Goal: Task Accomplishment & Management: Use online tool/utility

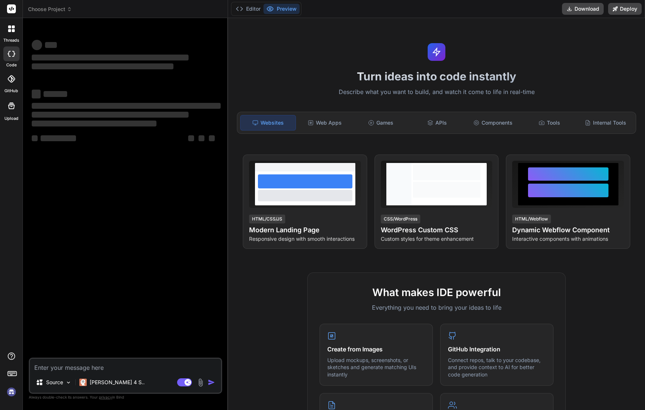
type textarea "x"
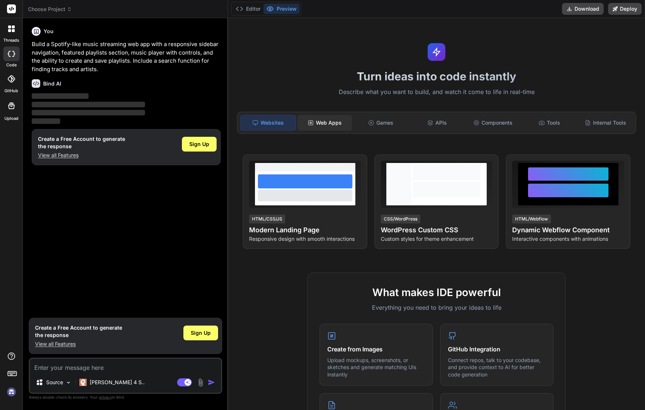
click at [332, 130] on div "Web Apps" at bounding box center [324, 122] width 55 height 15
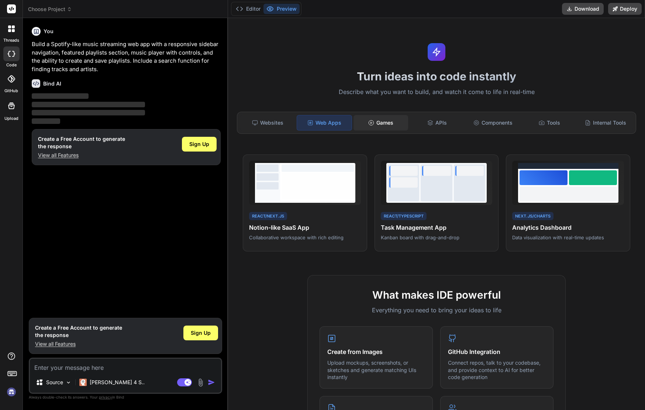
click at [387, 125] on div "Games" at bounding box center [380, 122] width 55 height 15
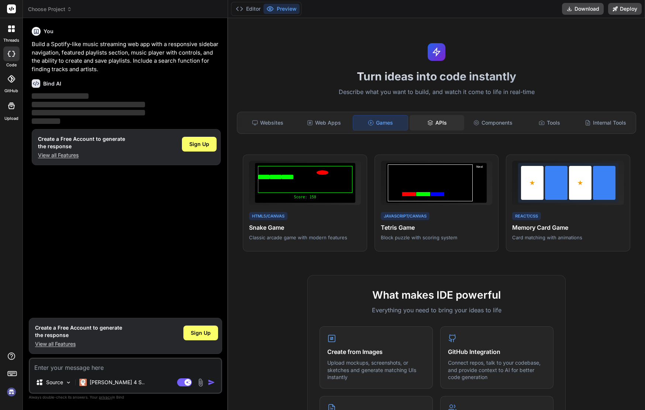
click at [444, 127] on div "APIs" at bounding box center [436, 122] width 55 height 15
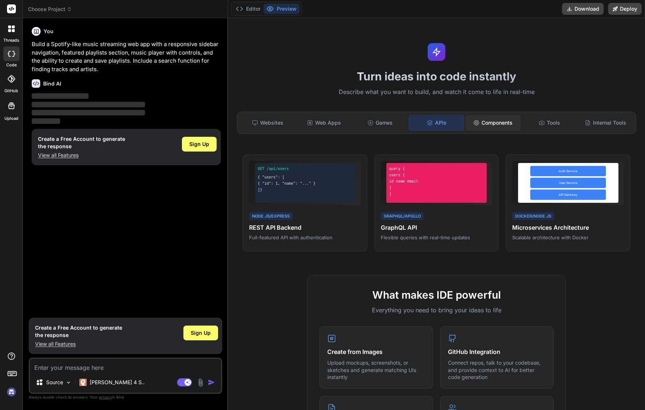
click at [493, 124] on div "Components" at bounding box center [492, 122] width 55 height 15
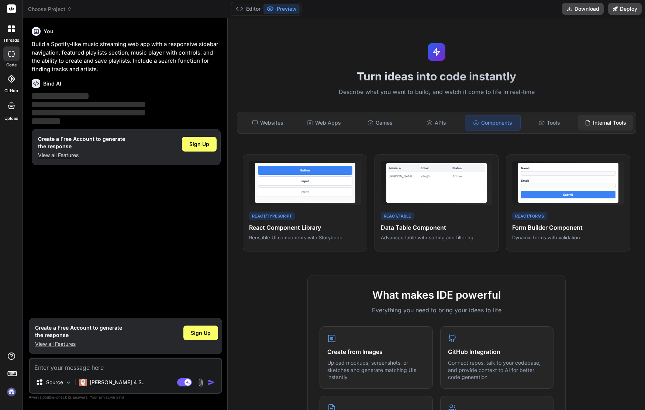
click at [602, 127] on div "Internal Tools" at bounding box center [605, 122] width 55 height 15
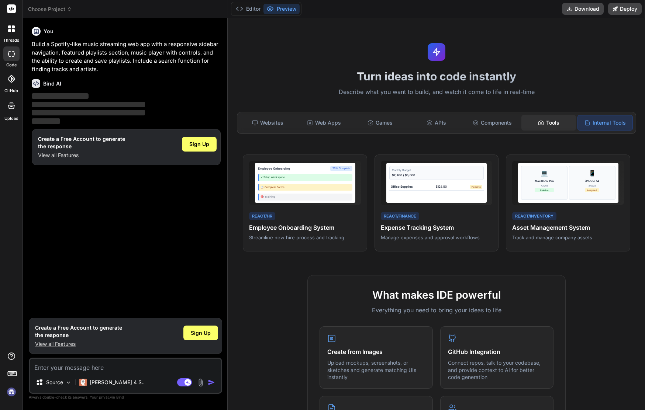
click at [553, 126] on div "Tools" at bounding box center [548, 122] width 55 height 15
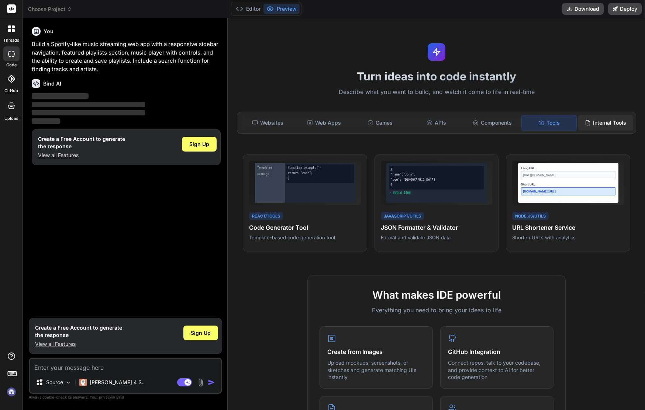
click at [608, 125] on div "Internal Tools" at bounding box center [605, 122] width 55 height 15
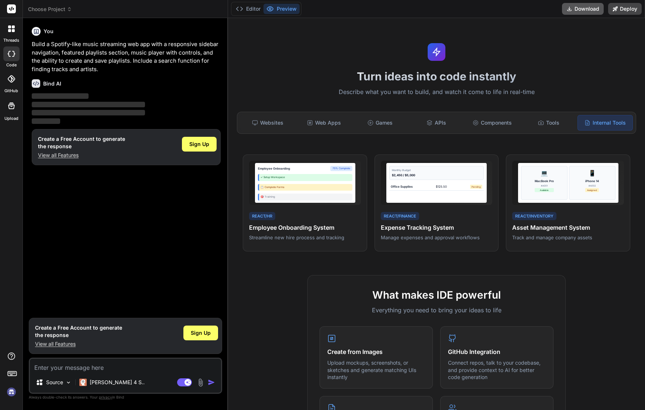
click at [579, 10] on button "Download" at bounding box center [583, 9] width 42 height 12
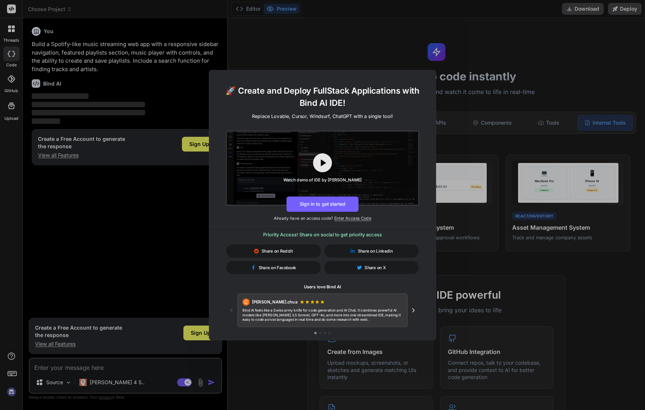
click at [368, 55] on div "🚀 Create and Deploy FullStack Applications with Bind AI IDE! Replace Lovable, C…" at bounding box center [322, 205] width 645 height 410
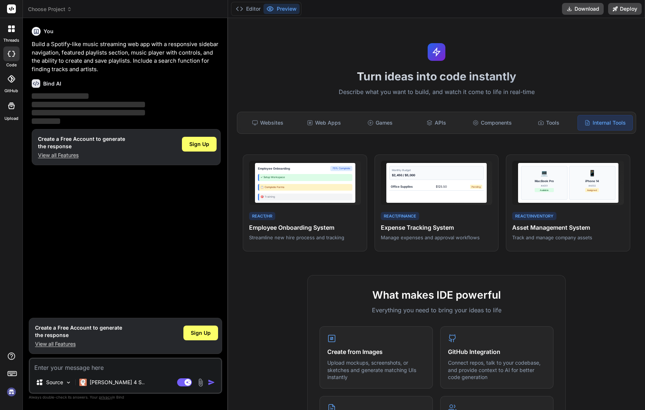
click at [204, 201] on div "You Build a Spotify-like music streaming web app with a responsive sidebar navi…" at bounding box center [126, 169] width 192 height 290
click at [204, 4] on header "Choose Project Created with Pixso." at bounding box center [125, 9] width 205 height 18
